Goal: Communication & Community: Share content

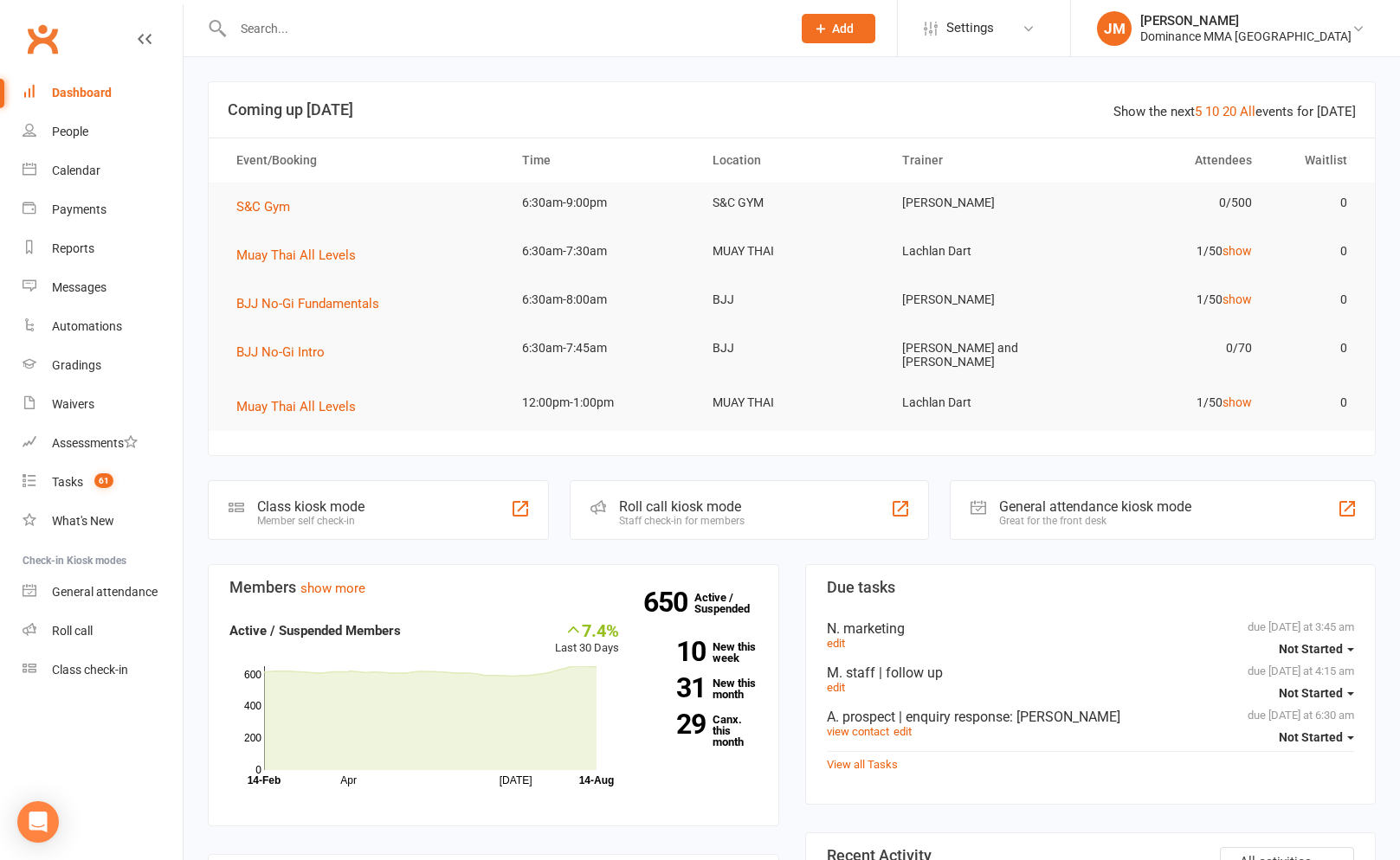
click at [438, 45] on div at bounding box center [494, 28] width 572 height 56
drag, startPoint x: 407, startPoint y: 37, endPoint x: 381, endPoint y: 52, distance: 30.0
click at [406, 36] on input "text" at bounding box center [503, 28] width 551 height 24
click at [67, 476] on div "Tasks" at bounding box center [67, 482] width 31 height 14
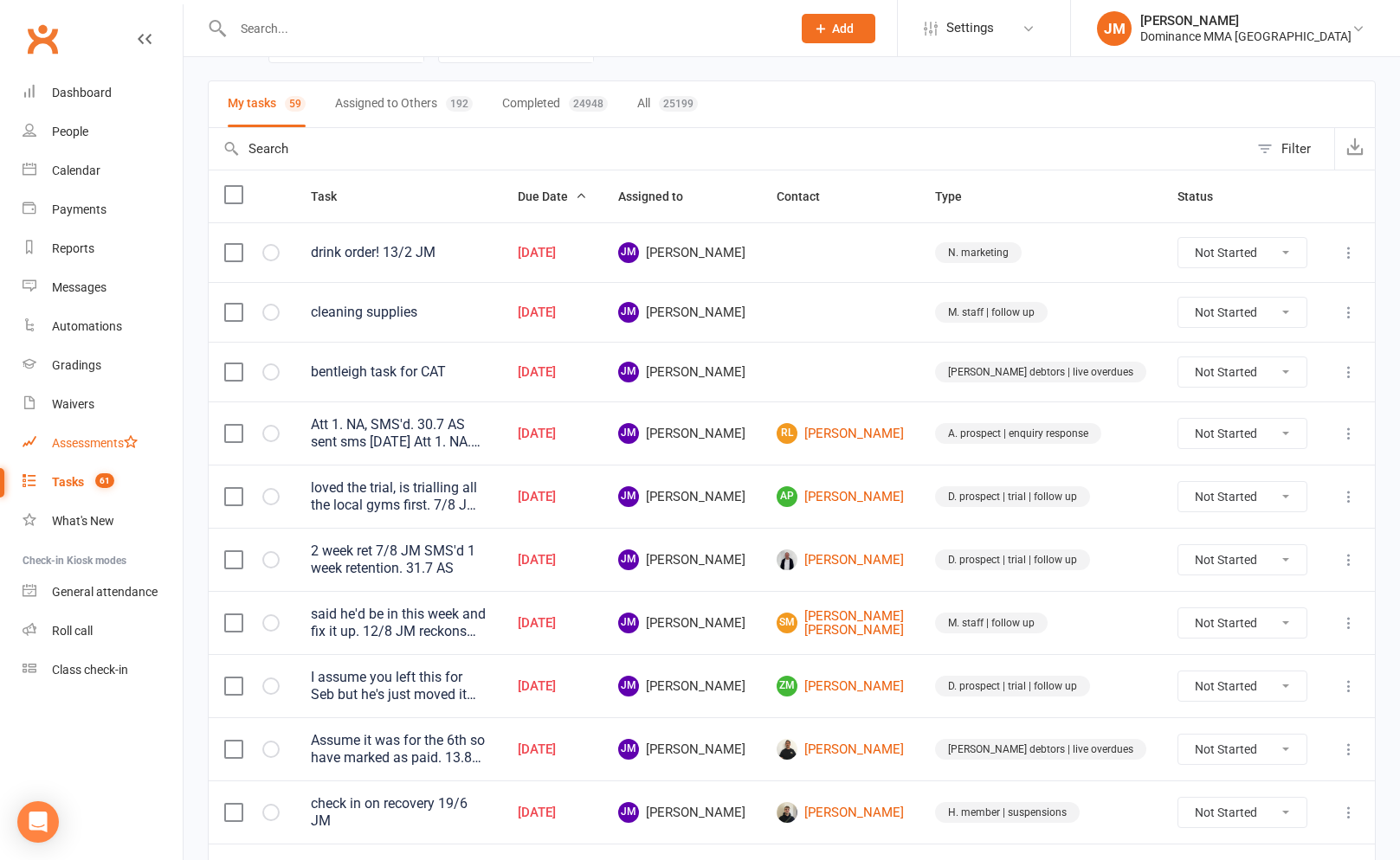
scroll to position [111, 0]
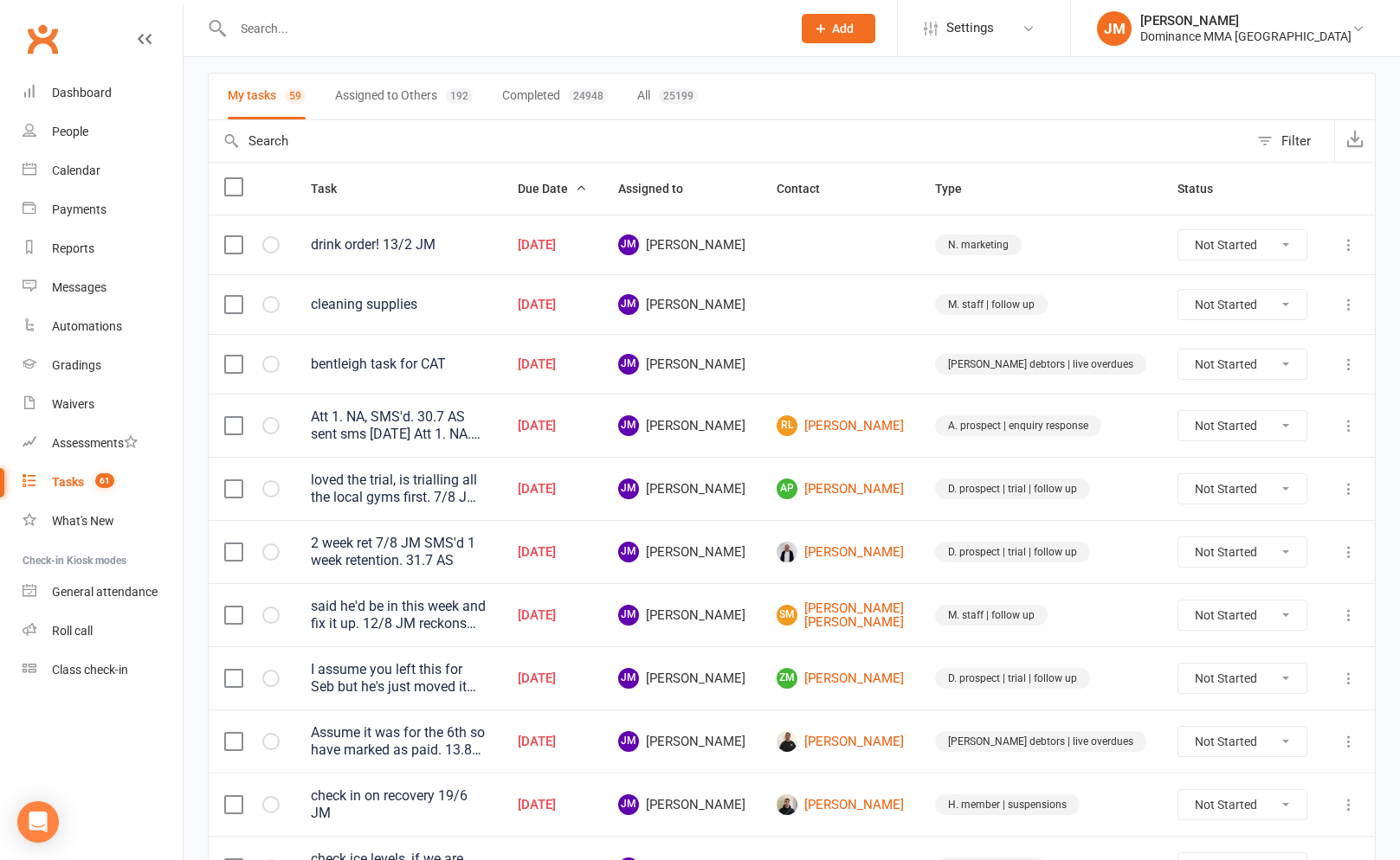
drag, startPoint x: 654, startPoint y: 37, endPoint x: 645, endPoint y: 32, distance: 10.3
click at [654, 37] on input "text" at bounding box center [503, 28] width 551 height 24
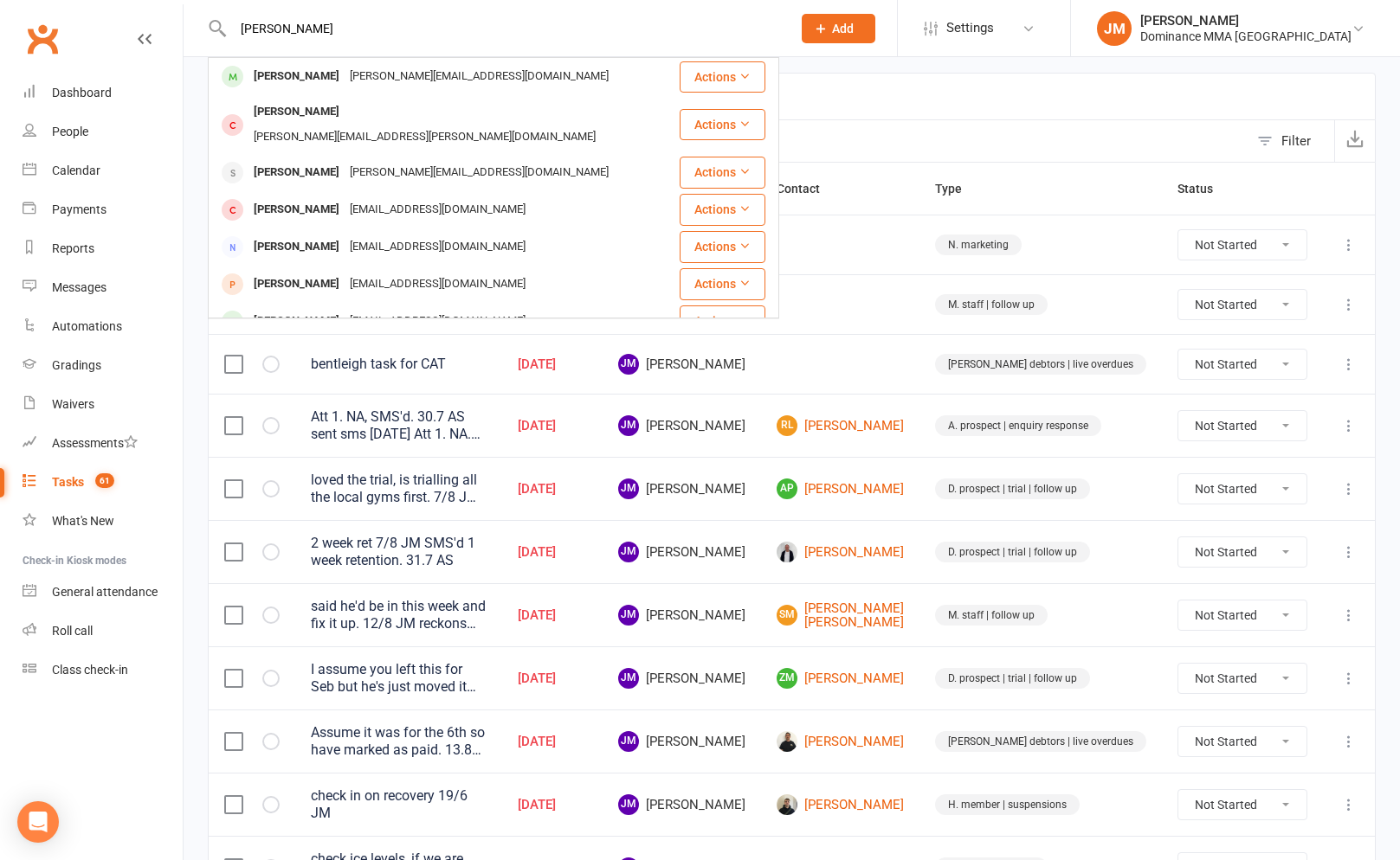
type input "[PERSON_NAME]"
click at [345, 74] on div "[PERSON_NAME][EMAIL_ADDRESS][DOMAIN_NAME]" at bounding box center [479, 77] width 269 height 25
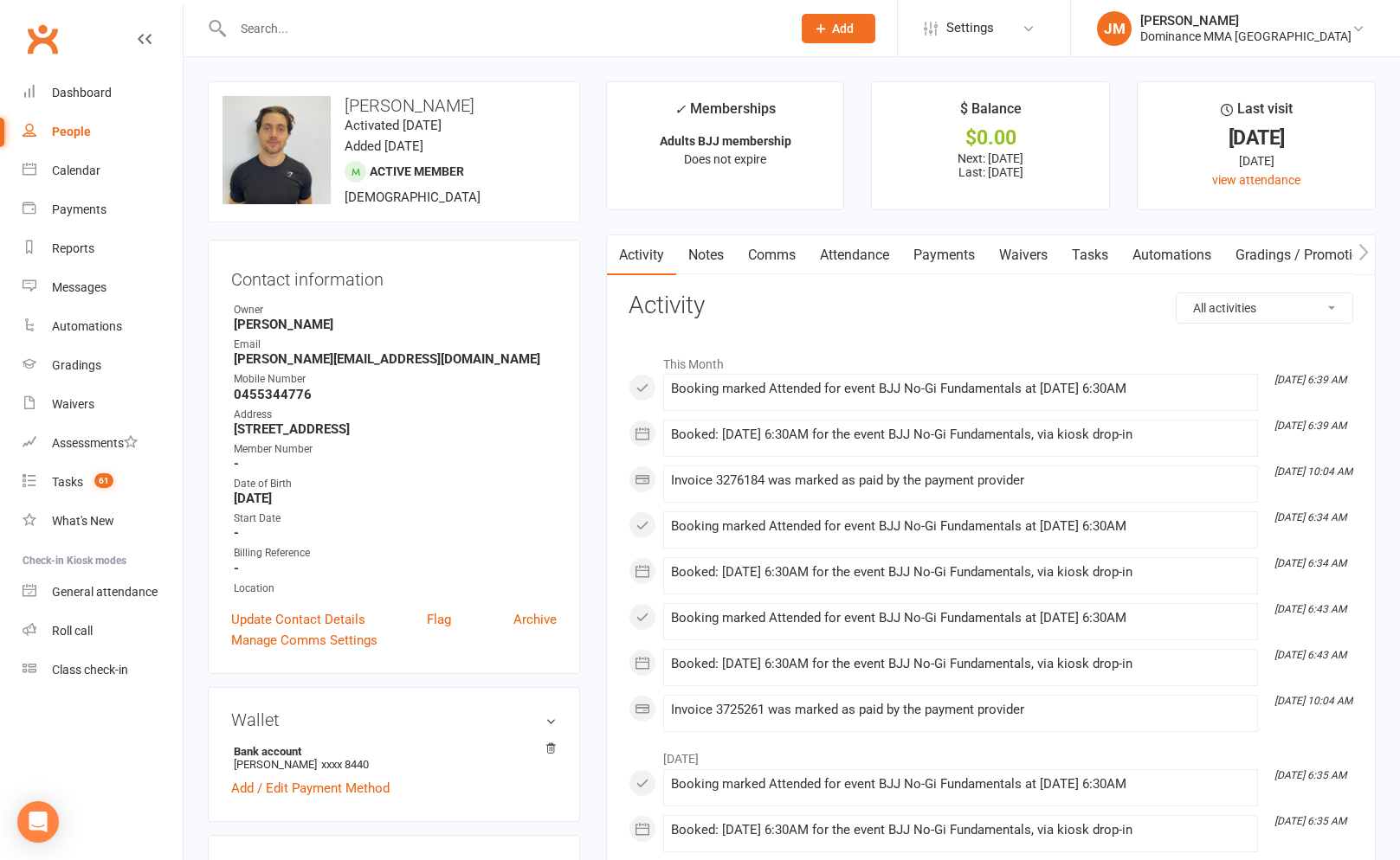
click at [1033, 253] on link "Waivers" at bounding box center [1023, 255] width 72 height 40
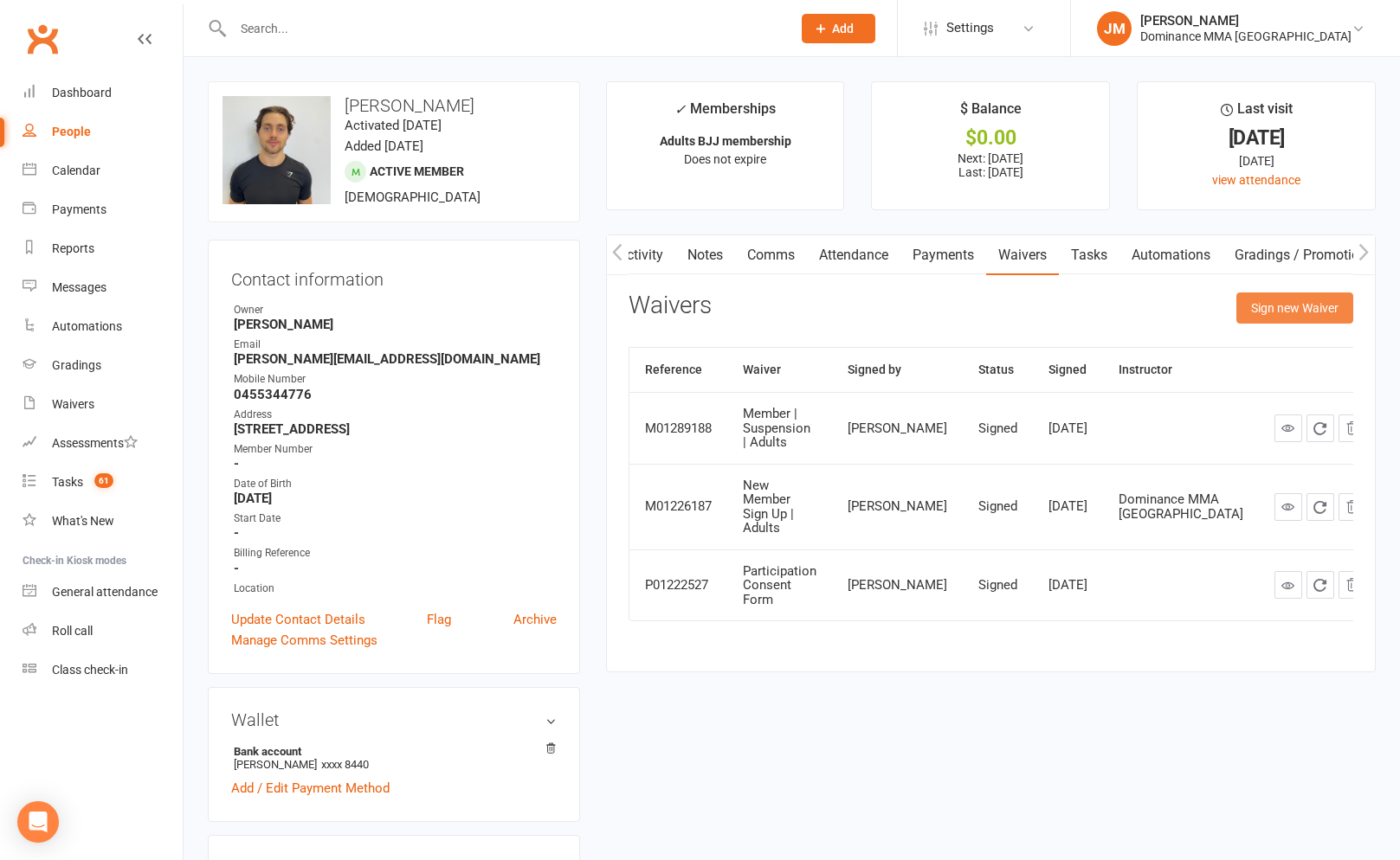
click at [1276, 302] on button "Sign new Waiver" at bounding box center [1294, 308] width 116 height 31
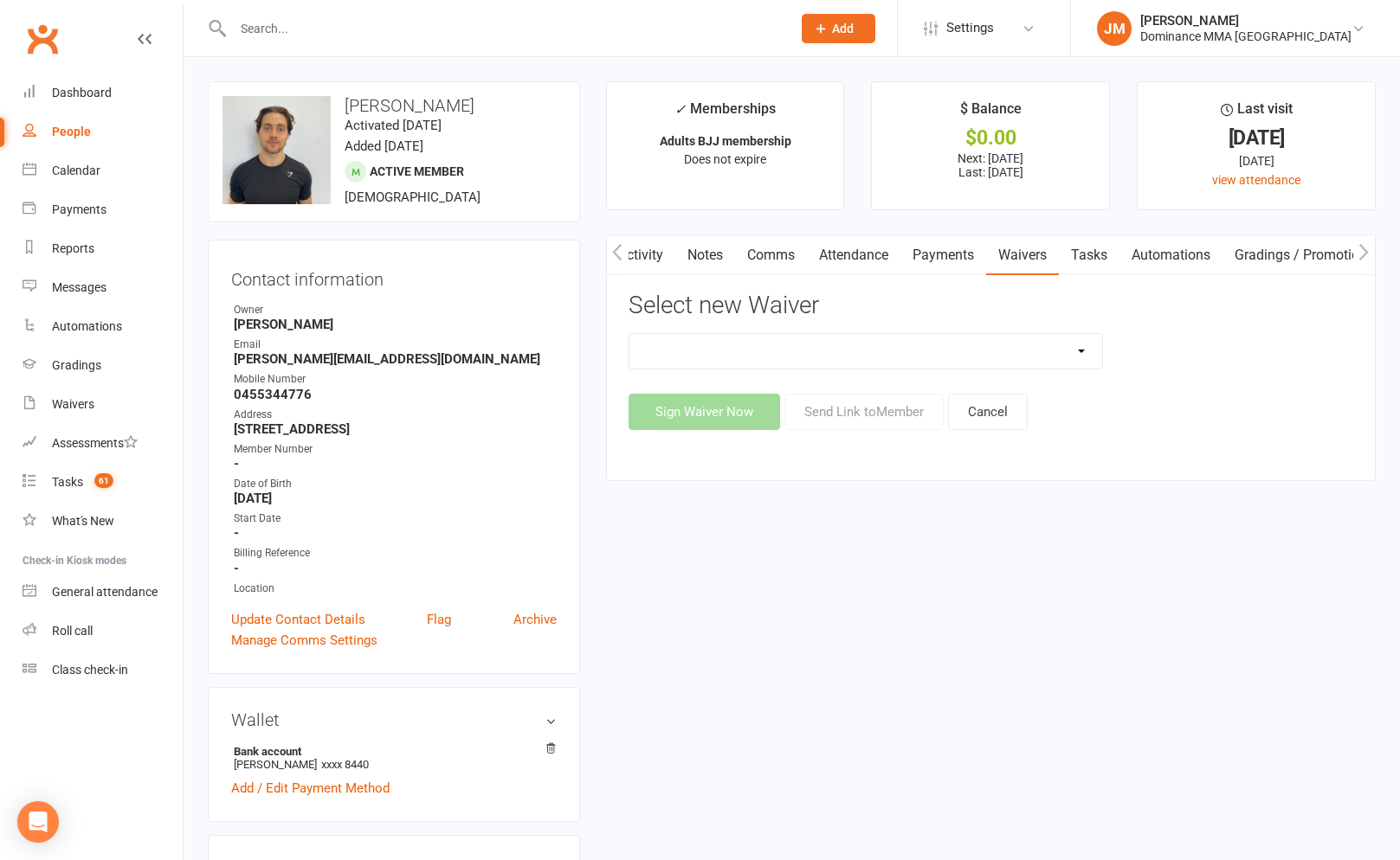
click at [807, 348] on select "Member | Cancellation | Adults Member | Injury Report Form (FOH staff use only)…" at bounding box center [865, 351] width 473 height 34
select select "7287"
click at [910, 408] on button "Send Link to Member" at bounding box center [864, 412] width 160 height 36
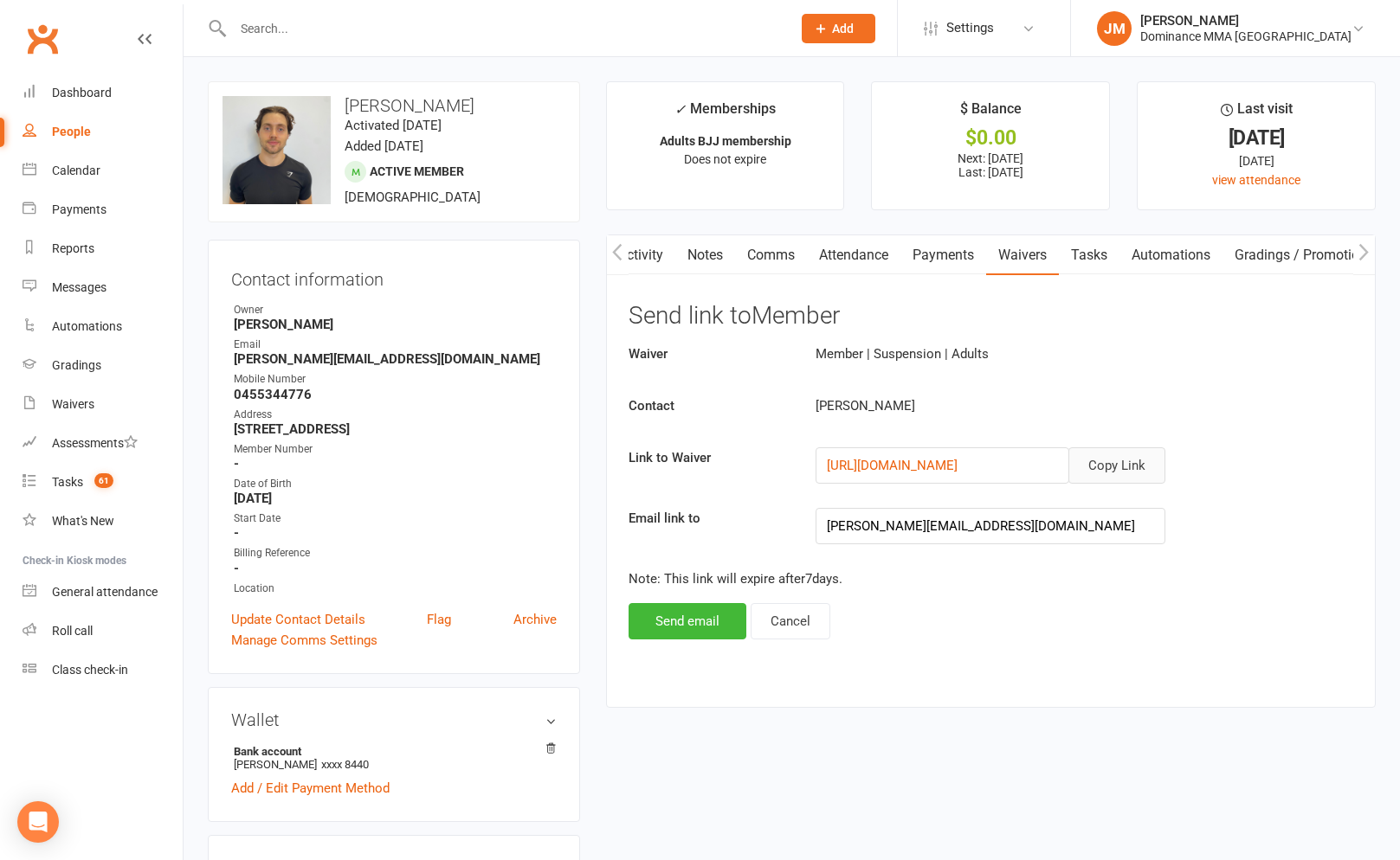
click at [1091, 462] on button "Copy Link" at bounding box center [1117, 465] width 97 height 36
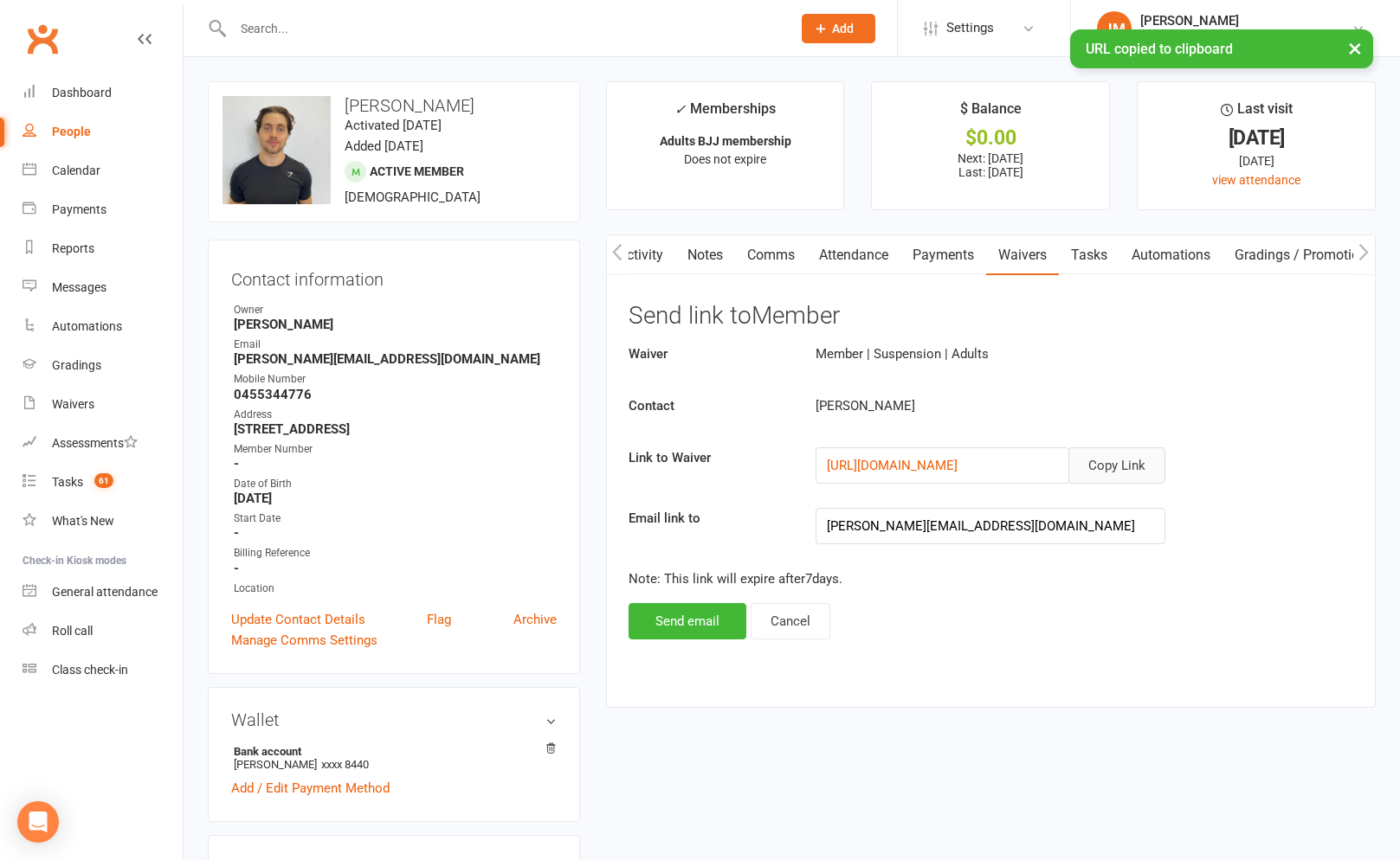
click at [771, 259] on link "Comms" at bounding box center [770, 255] width 71 height 40
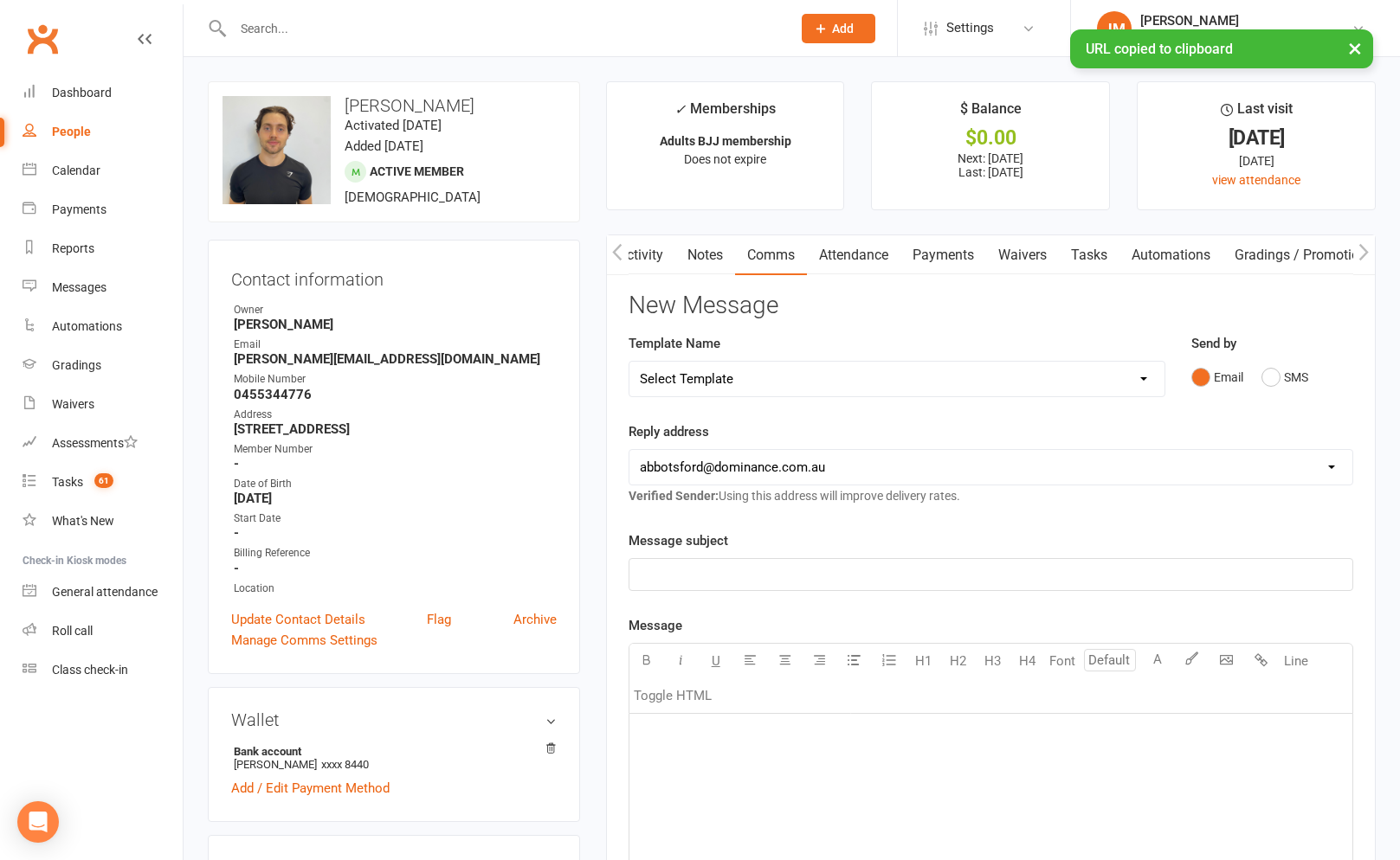
drag, startPoint x: 776, startPoint y: 349, endPoint x: 762, endPoint y: 391, distance: 44.3
click at [769, 363] on div "Template Name Select Template [Email] MARKETING | 10TH BIRTHDAY SPECIAL | CANCE…" at bounding box center [896, 365] width 536 height 64
click at [762, 391] on select "Select Template [Email] MARKETING | 10TH BIRTHDAY SPECIAL | CANCELLED MEMBERS […" at bounding box center [896, 378] width 535 height 34
select select "7"
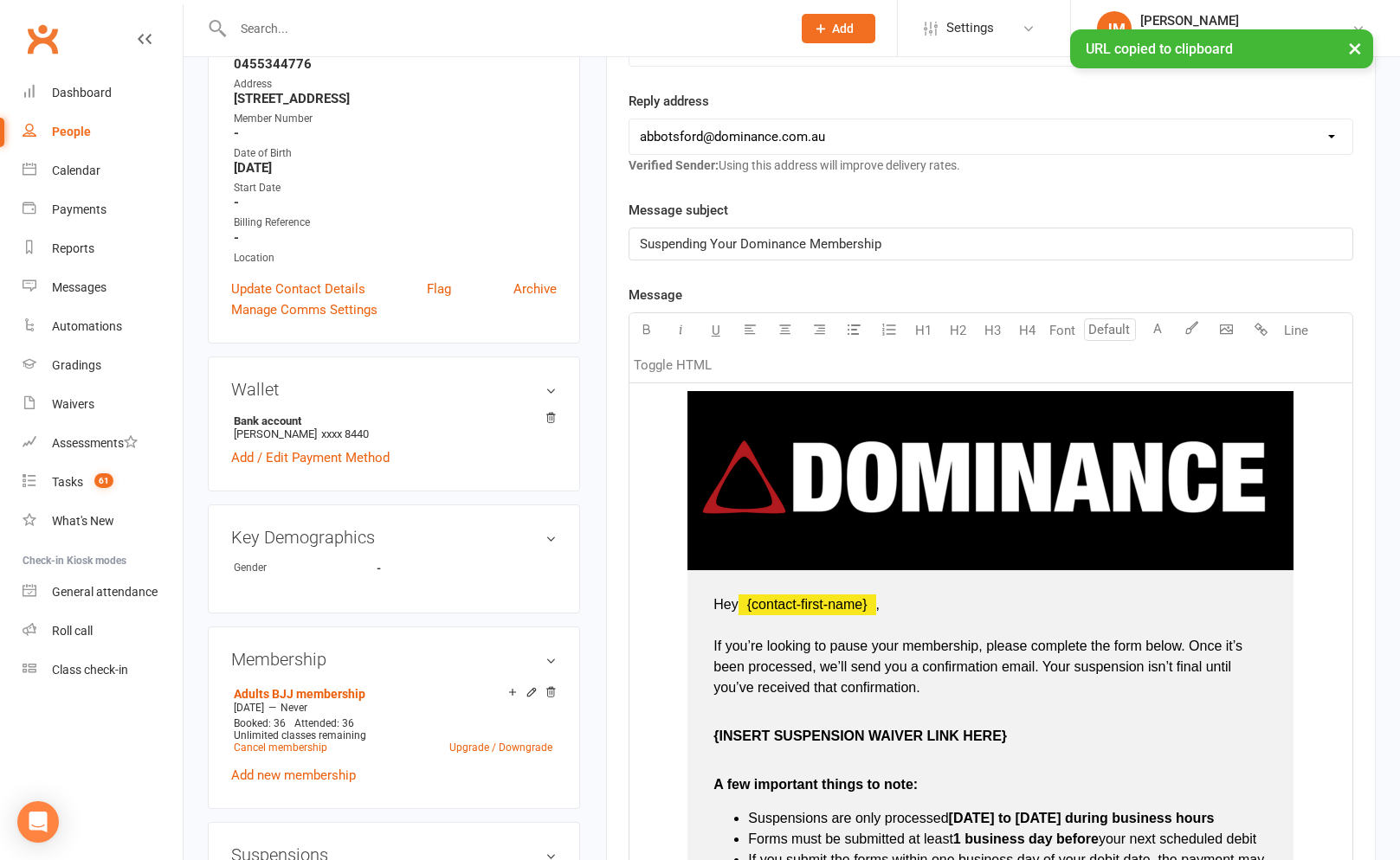
scroll to position [533, 0]
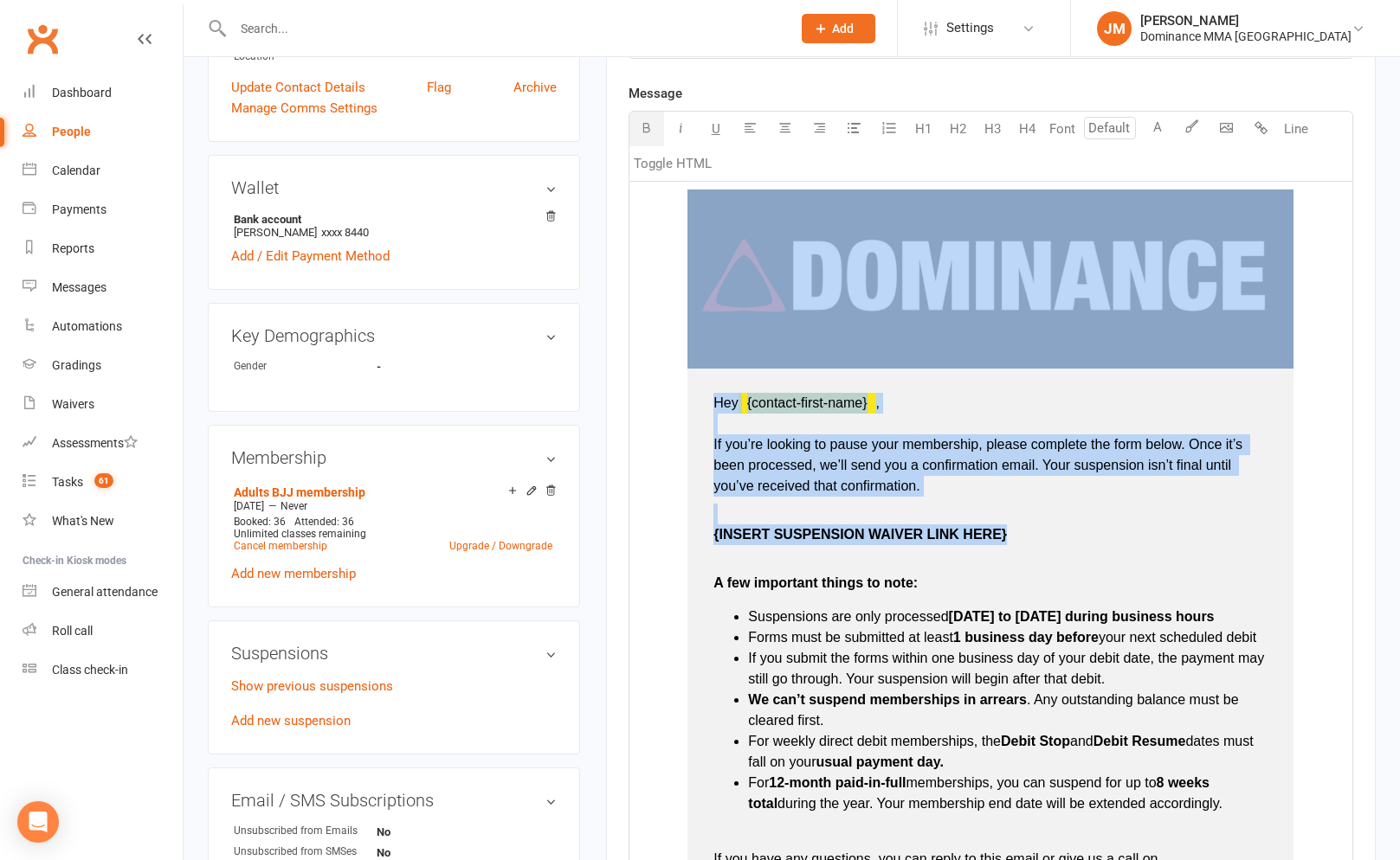
type input "16"
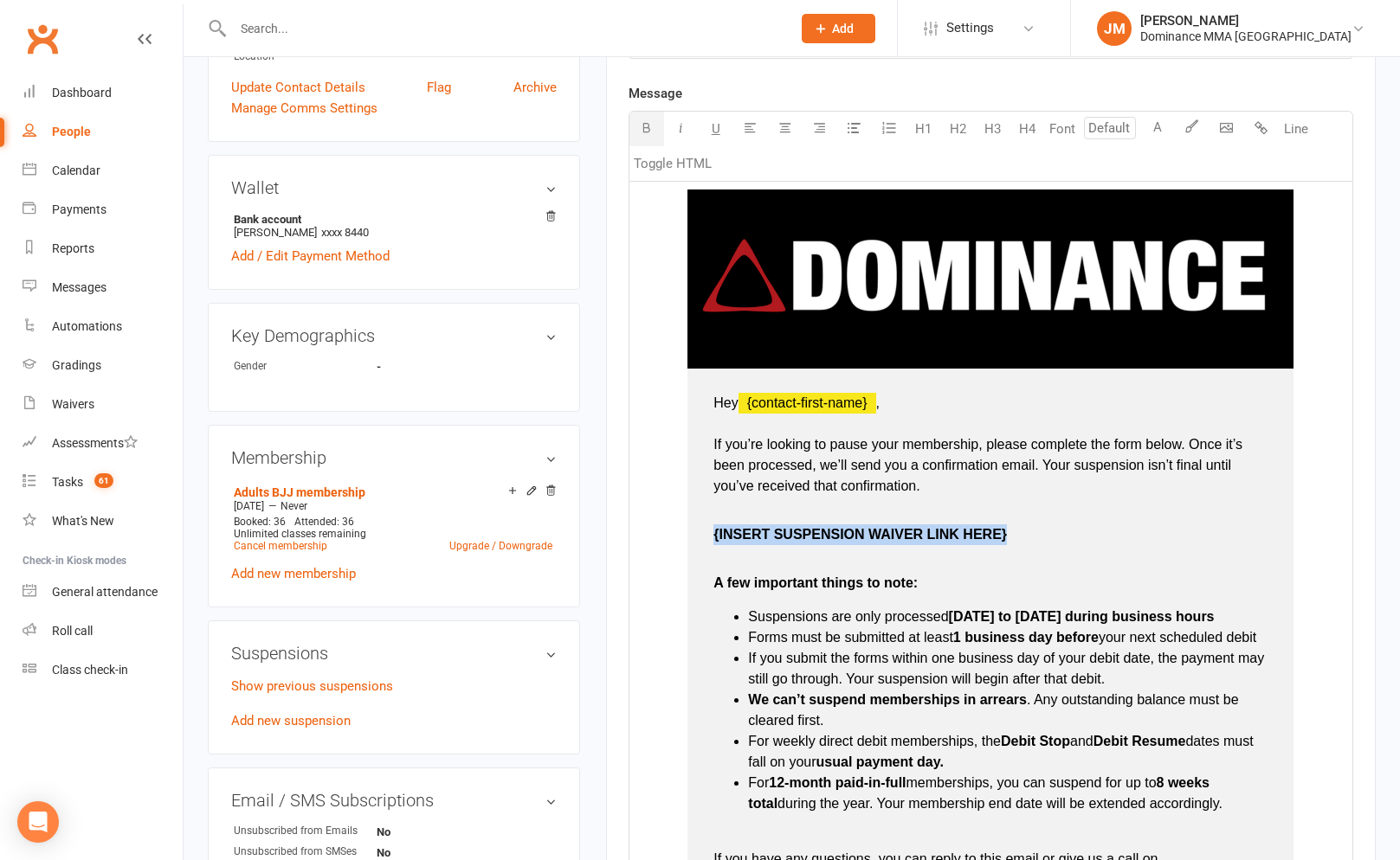
drag, startPoint x: 980, startPoint y: 531, endPoint x: 703, endPoint y: 539, distance: 277.1
click at [703, 539] on td "Hey ﻿ {contact-first-name} , If you’re looking to pause your membership, please…" at bounding box center [990, 677] width 606 height 616
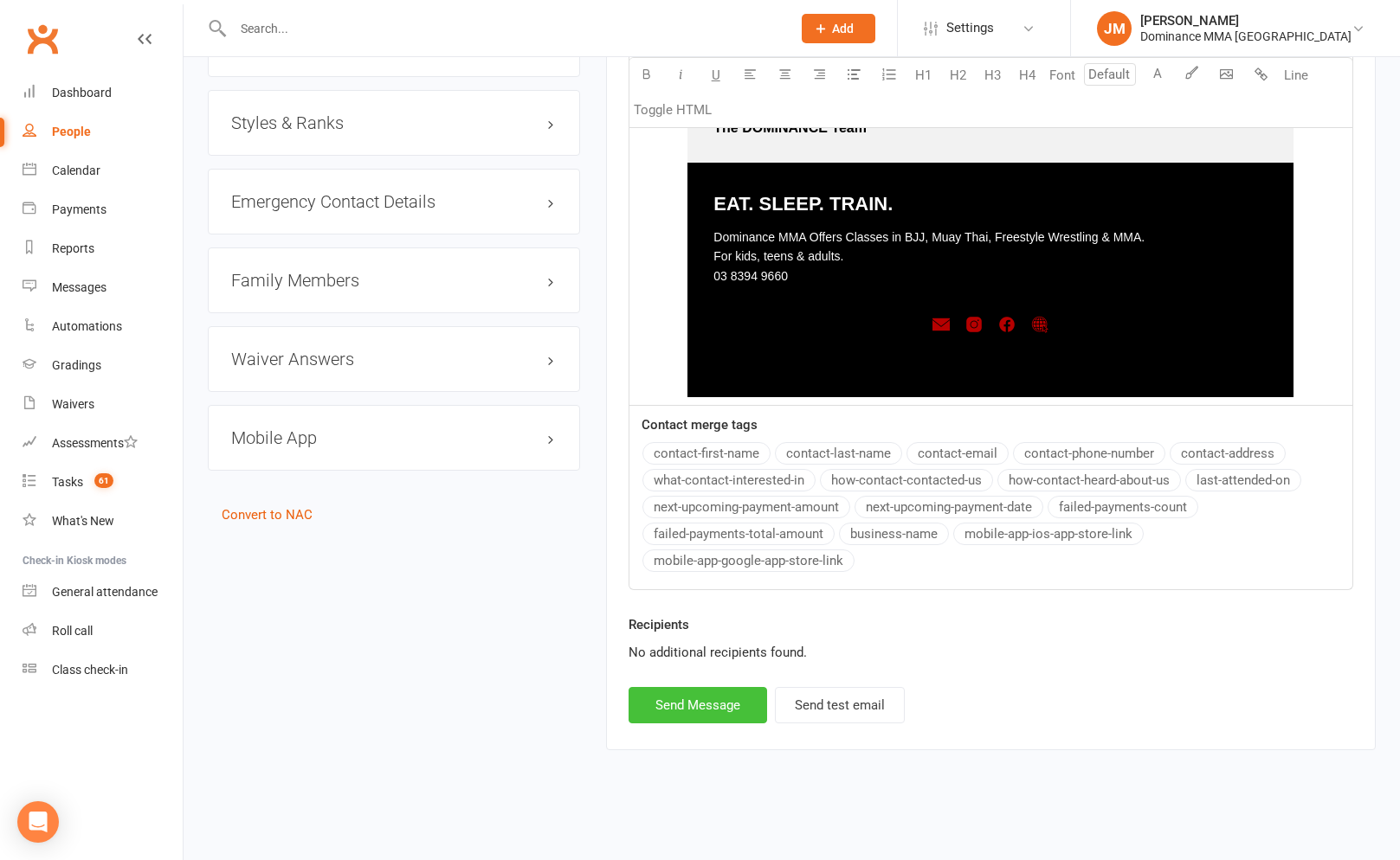
drag, startPoint x: 716, startPoint y: 685, endPoint x: 715, endPoint y: 696, distance: 11.0
click at [716, 685] on div "Recipients No additional recipients found." at bounding box center [991, 651] width 751 height 72
click at [715, 697] on button "Send Message" at bounding box center [697, 705] width 139 height 36
select select
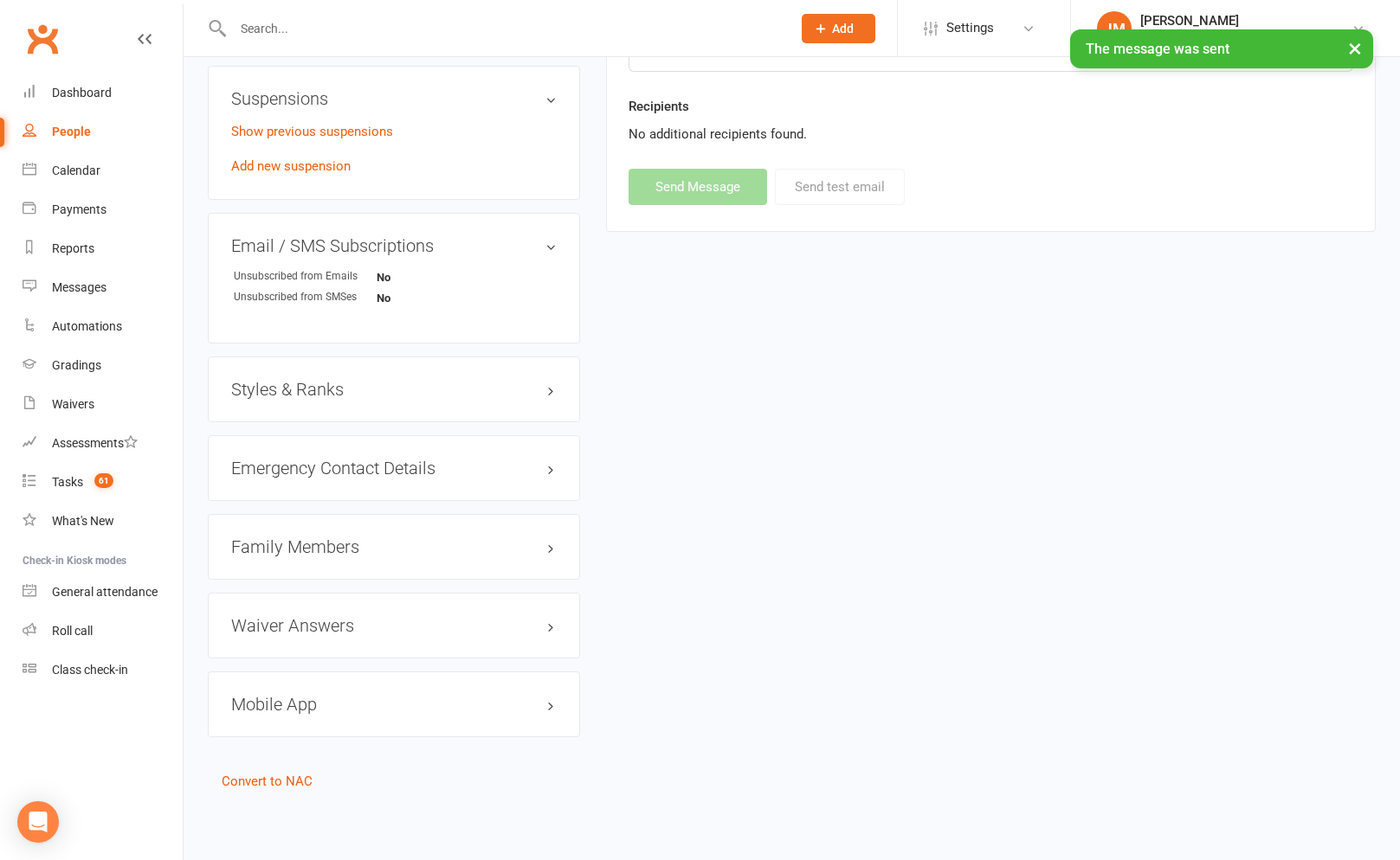
scroll to position [1083, 0]
